Goal: Check status

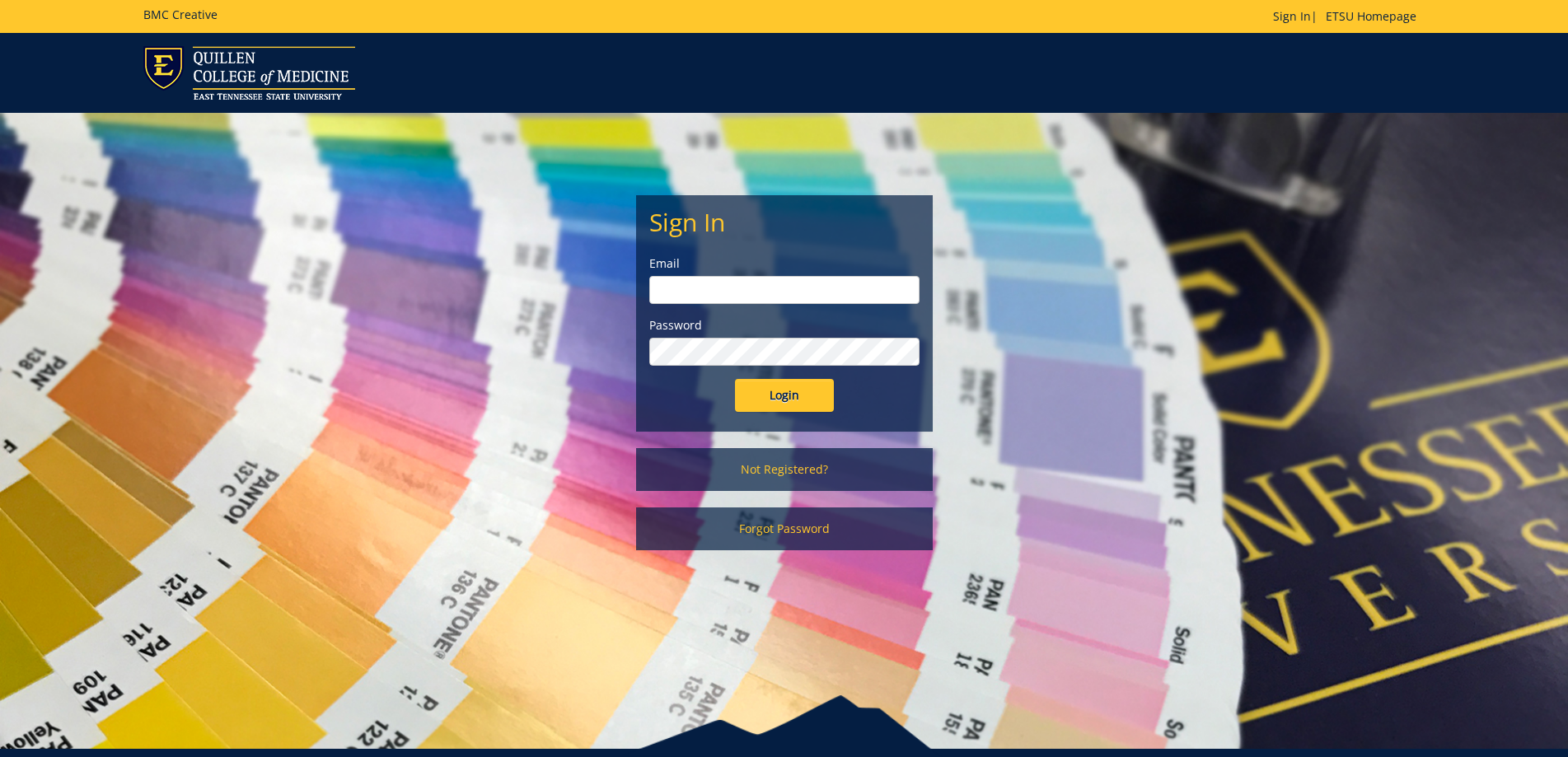
type input "troxlerj@etsu.edu"
click at [773, 410] on input "Login" at bounding box center [784, 396] width 99 height 33
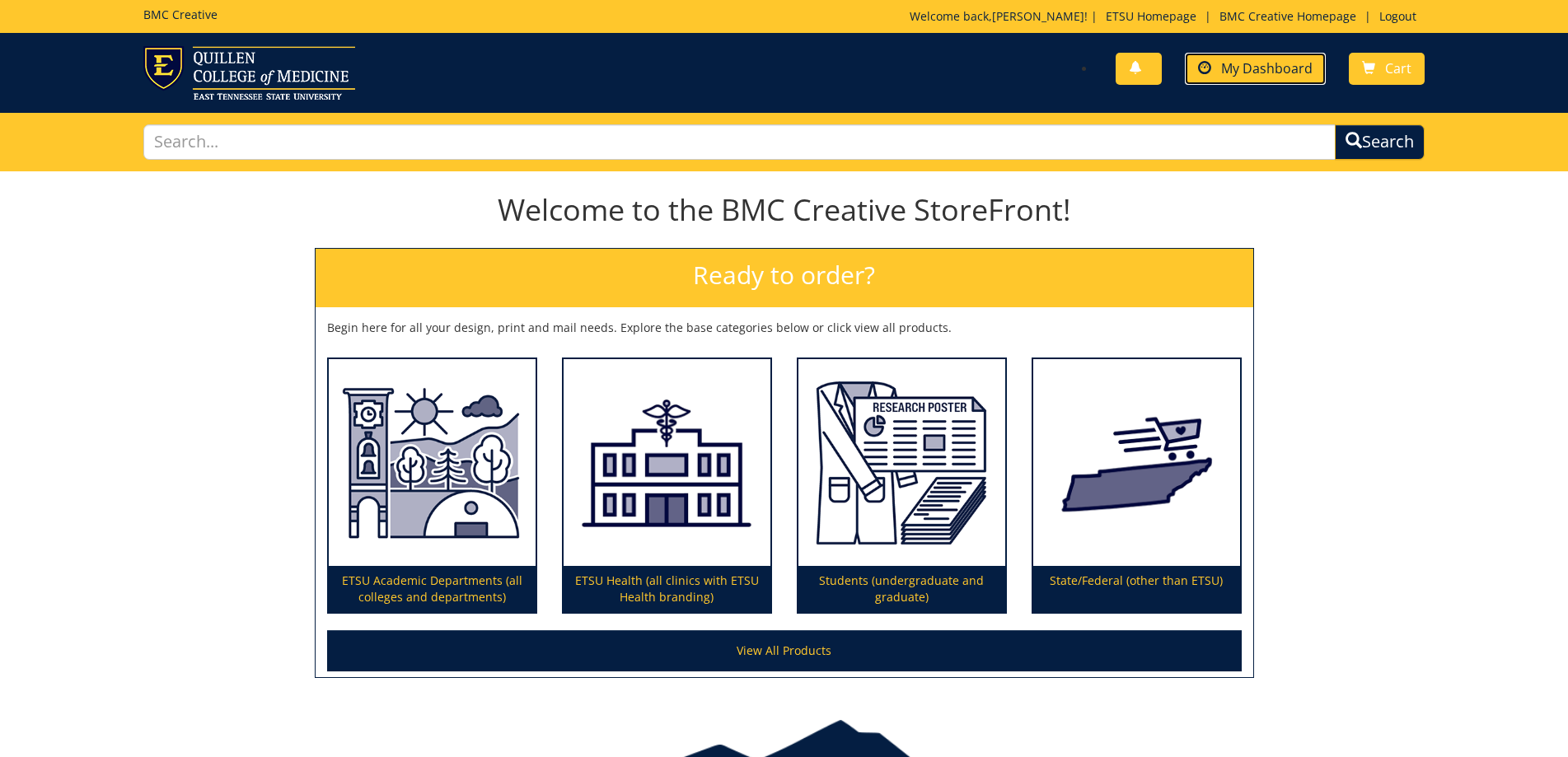
click at [1274, 60] on span "My Dashboard" at bounding box center [1267, 68] width 91 height 18
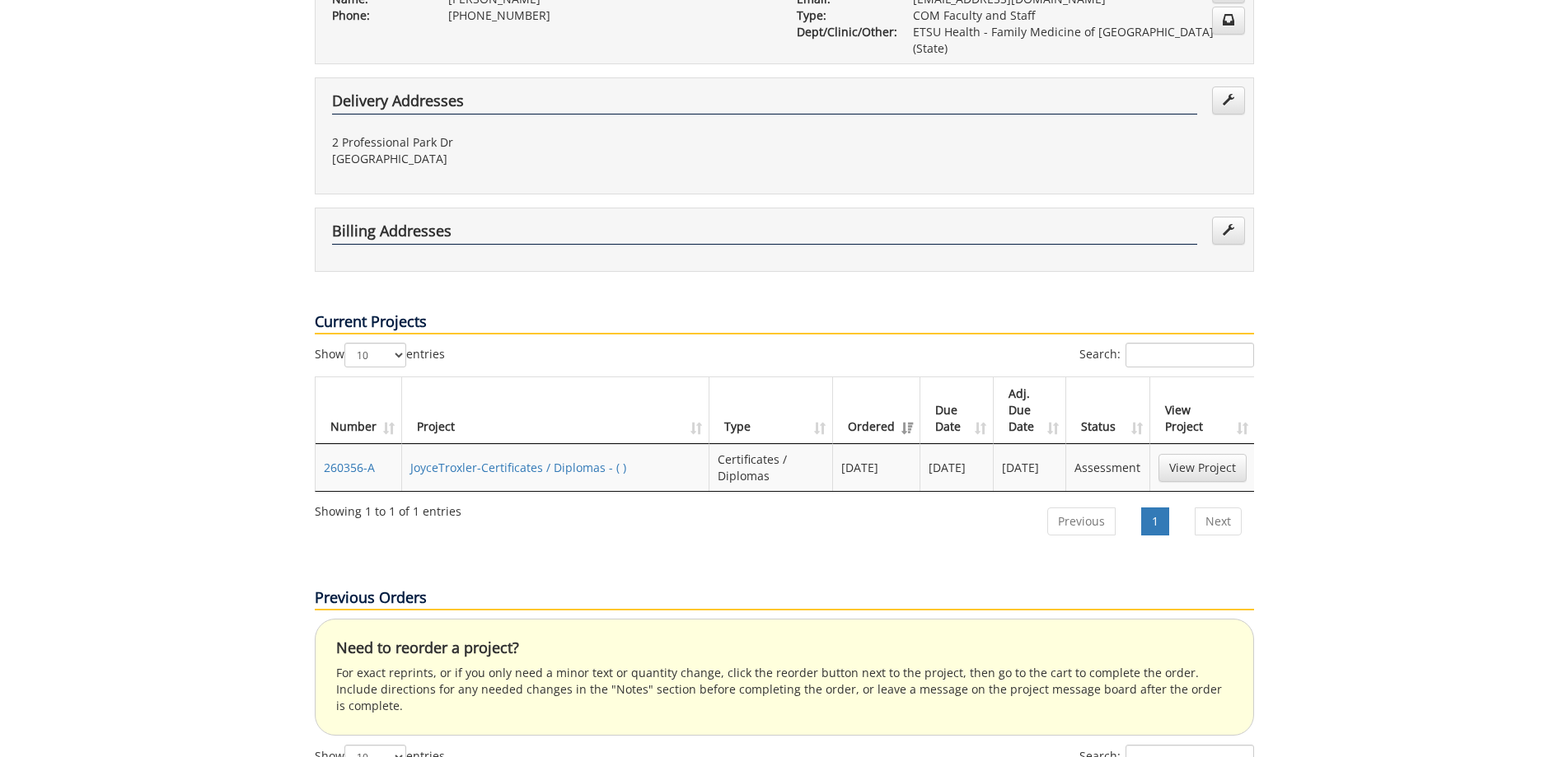
scroll to position [412, 0]
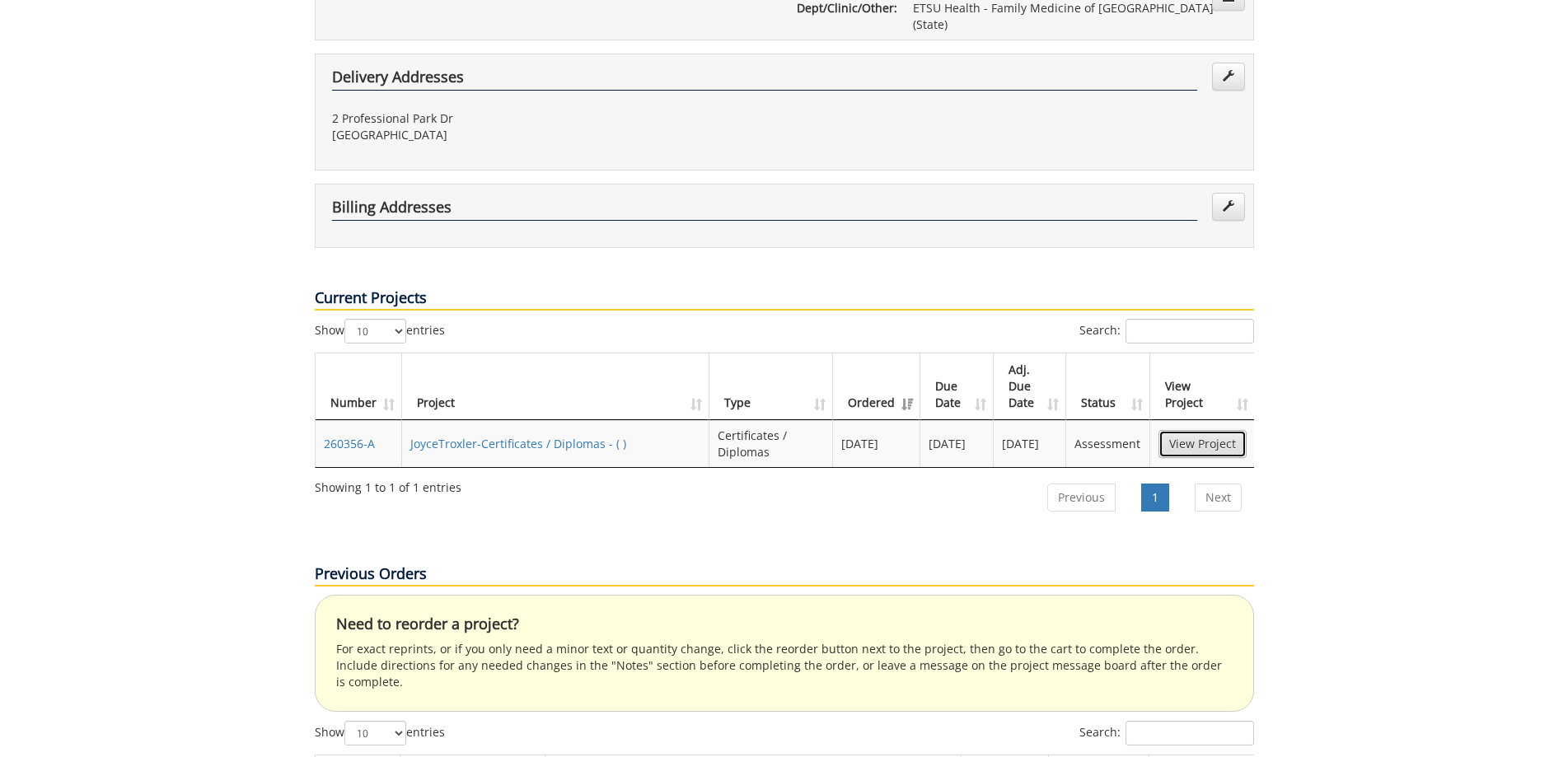
click at [1204, 430] on link "View Project" at bounding box center [1202, 443] width 88 height 28
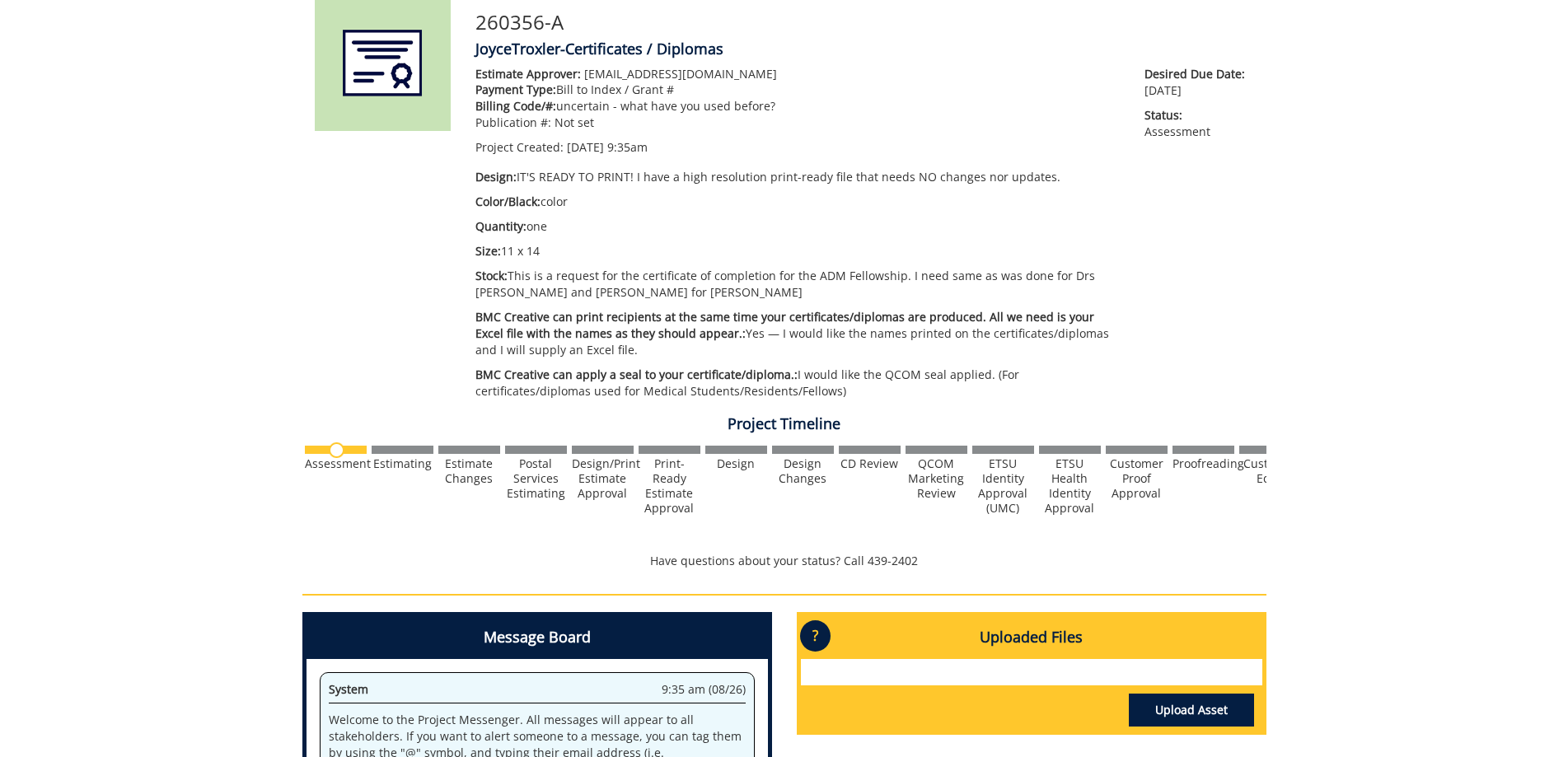
scroll to position [144, 0]
